Goal: Task Accomplishment & Management: Use online tool/utility

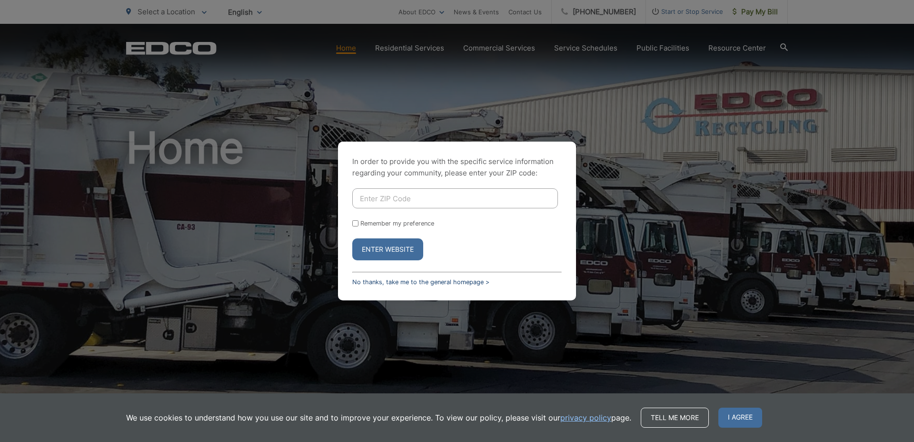
click at [444, 284] on link "No thanks, take me to the general homepage >" at bounding box center [420, 281] width 137 height 7
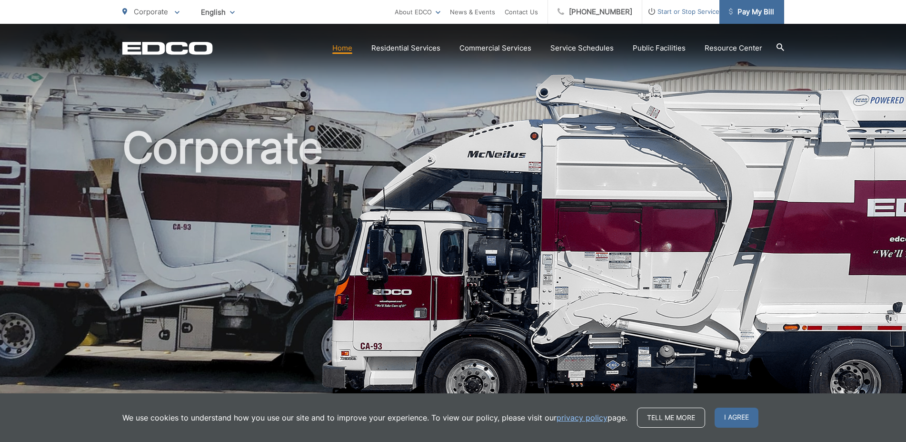
click at [747, 9] on span "Pay My Bill" at bounding box center [751, 11] width 45 height 11
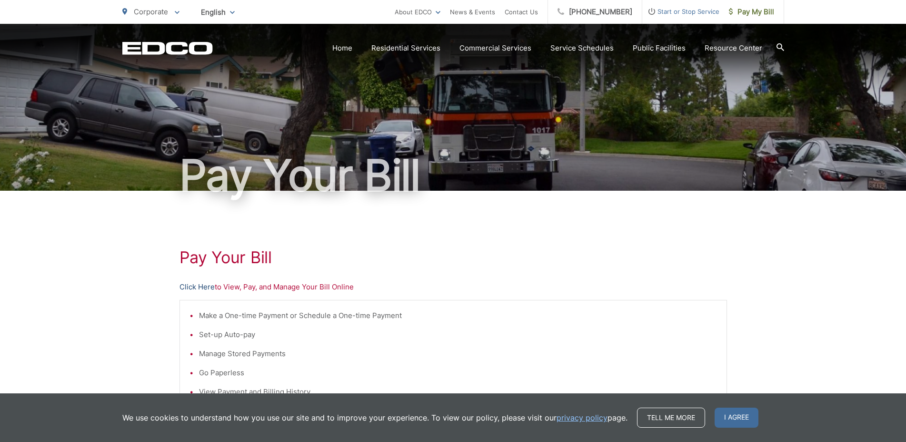
click at [196, 287] on link "Click Here" at bounding box center [197, 286] width 35 height 11
